Goal: Information Seeking & Learning: Learn about a topic

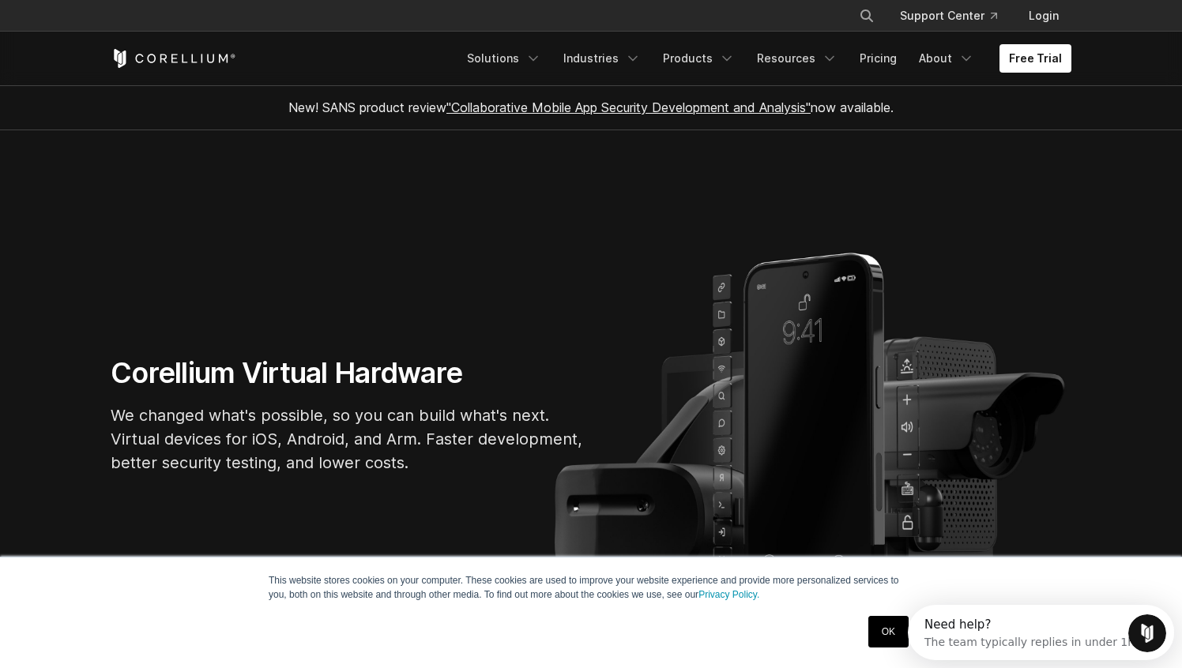
click at [881, 638] on link "OK" at bounding box center [888, 632] width 40 height 32
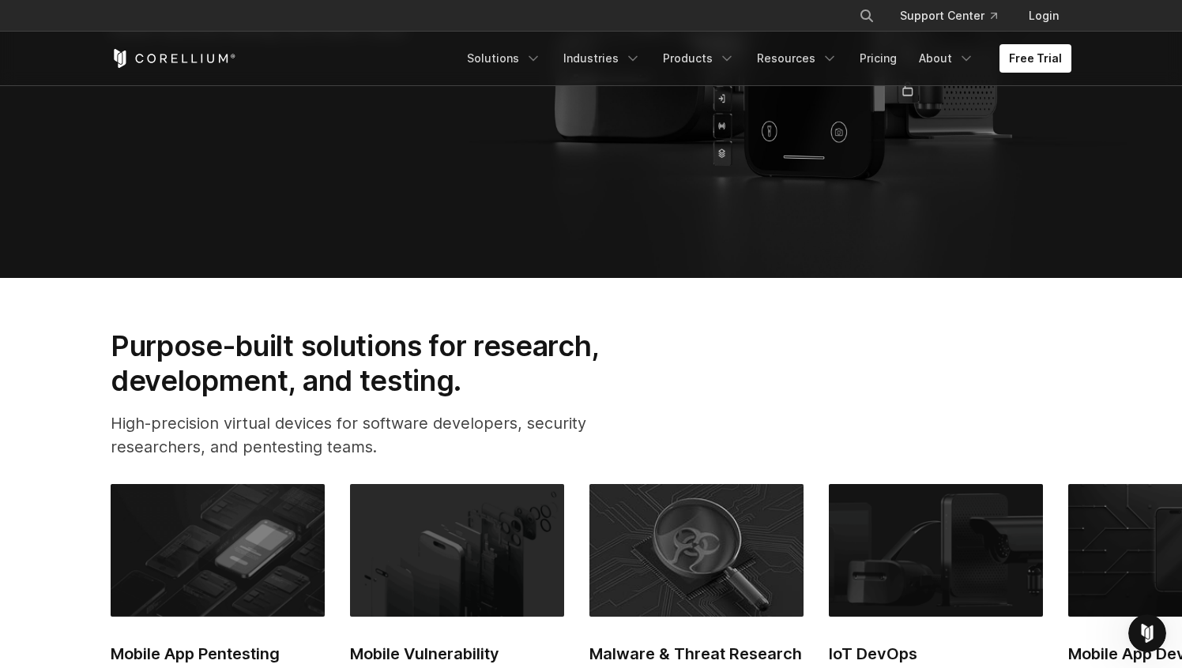
scroll to position [136, 0]
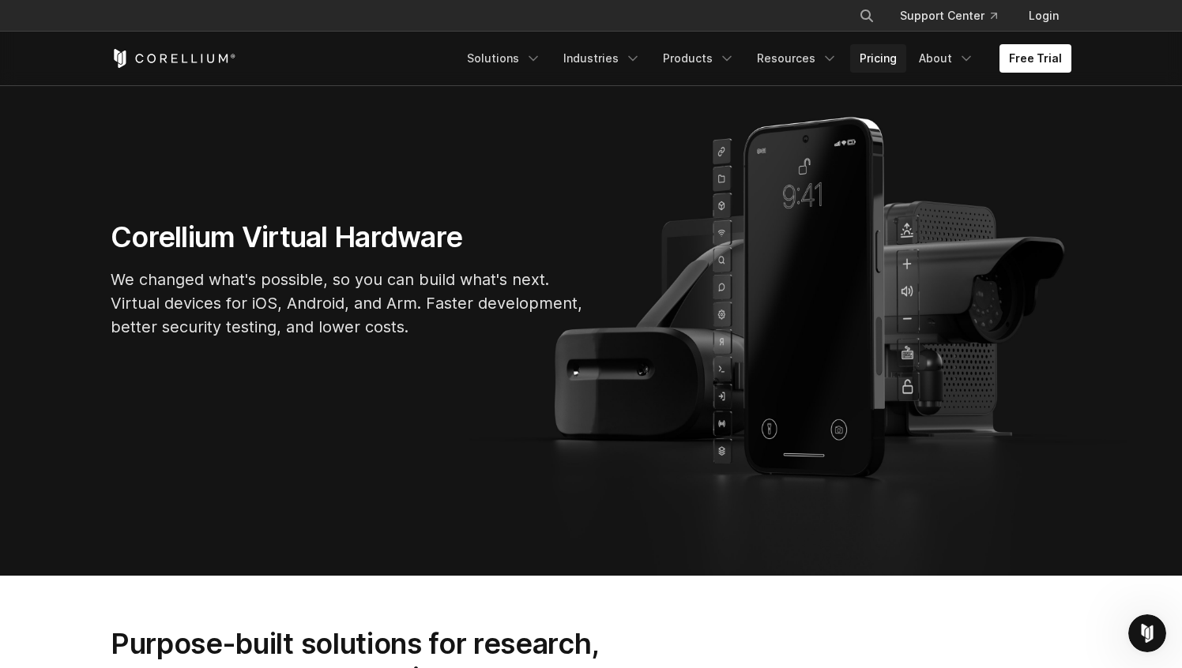
click at [850, 72] on link "Pricing" at bounding box center [878, 58] width 56 height 28
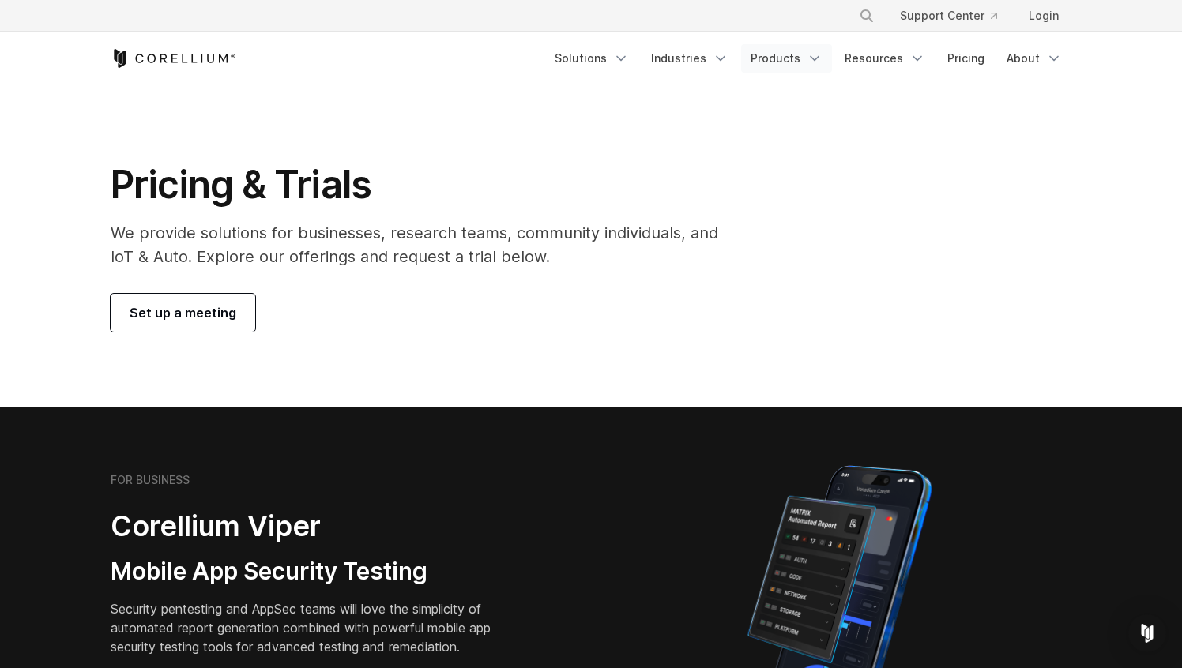
click at [741, 70] on link "Products" at bounding box center [786, 58] width 91 height 28
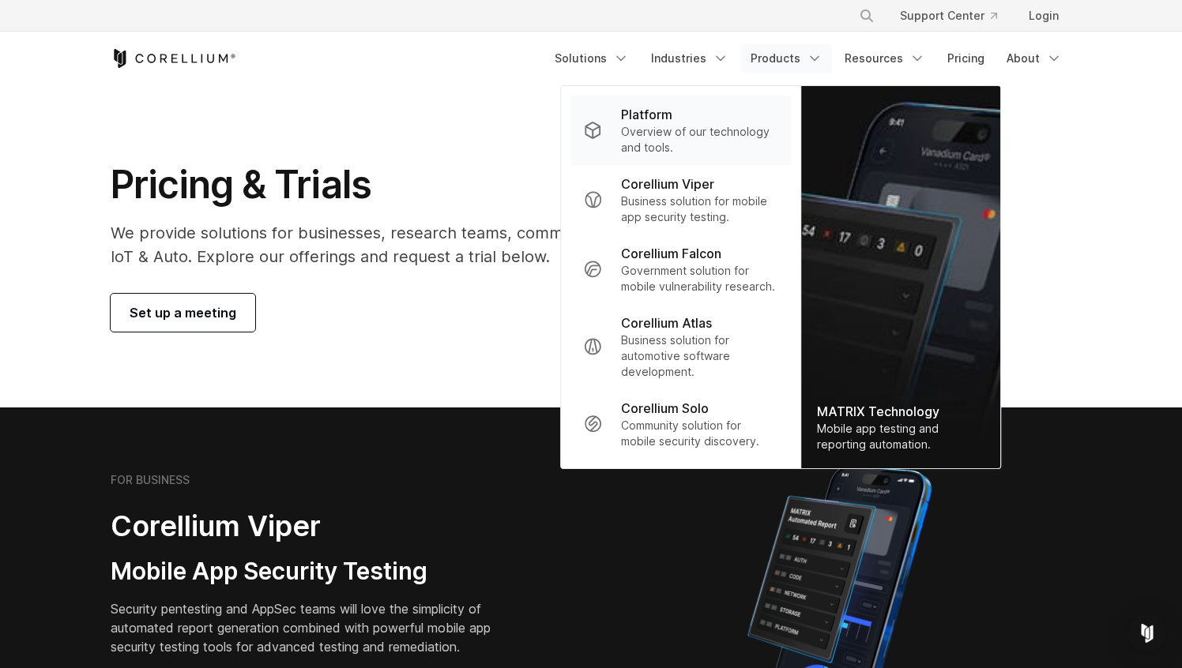
click at [641, 126] on p "Overview of our technology and tools." at bounding box center [699, 140] width 157 height 32
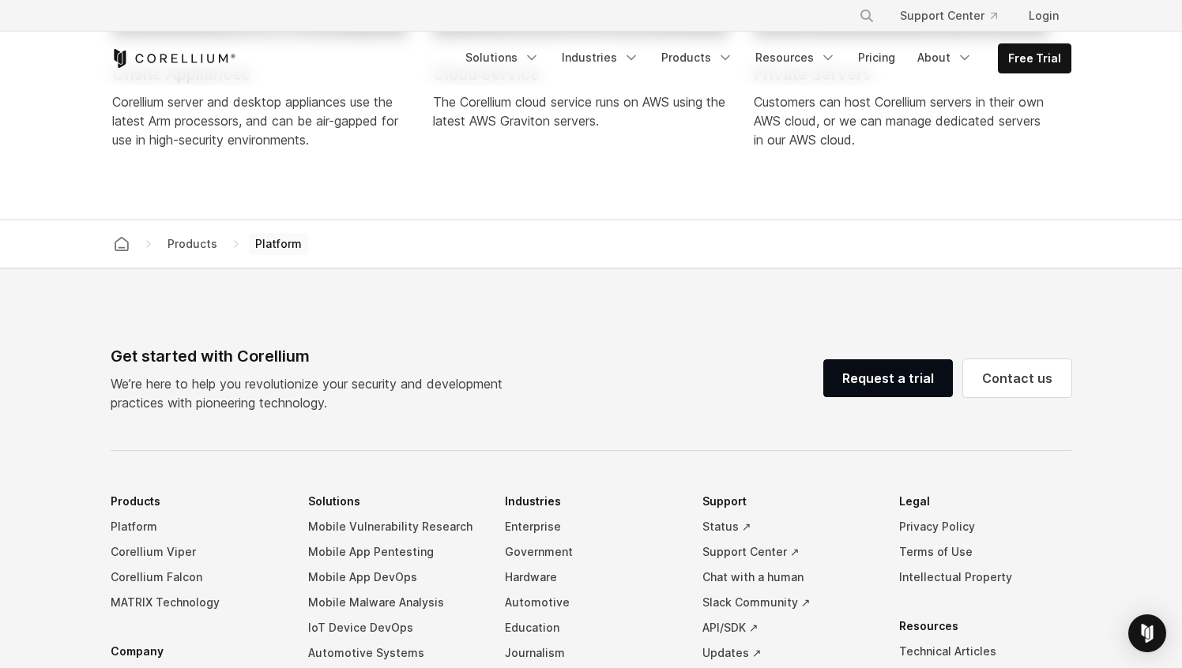
scroll to position [6749, 0]
